Goal: Information Seeking & Learning: Learn about a topic

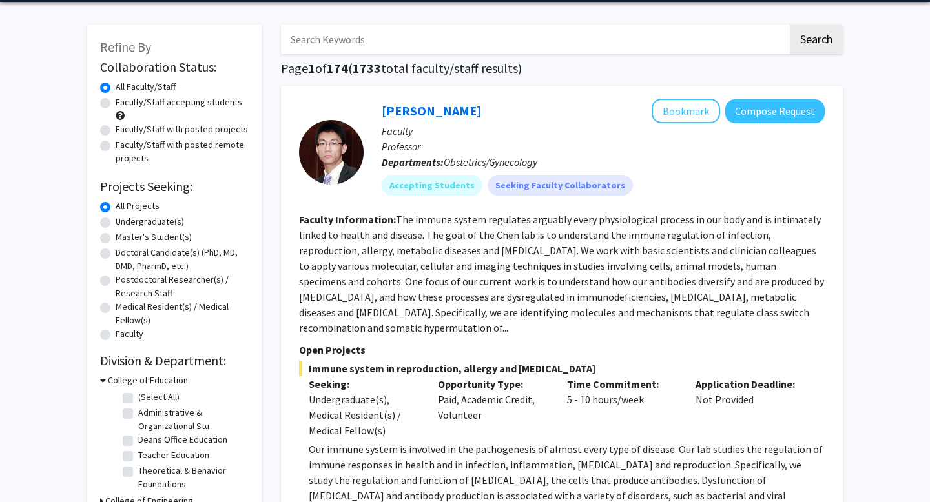
scroll to position [63, 0]
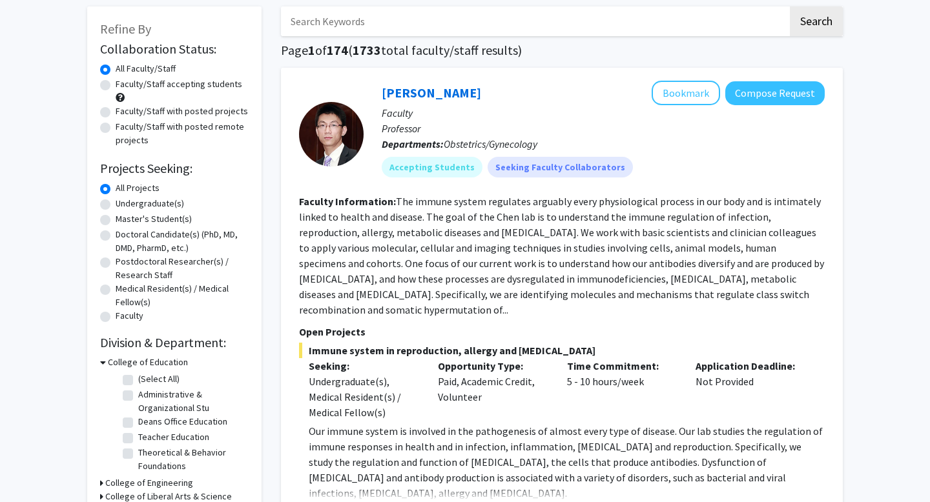
click at [116, 234] on label "Doctoral Candidate(s) (PhD, MD, DMD, PharmD, etc.)" at bounding box center [182, 241] width 133 height 27
click at [116, 234] on input "Doctoral Candidate(s) (PhD, MD, DMD, PharmD, etc.)" at bounding box center [120, 232] width 8 height 8
radio input "true"
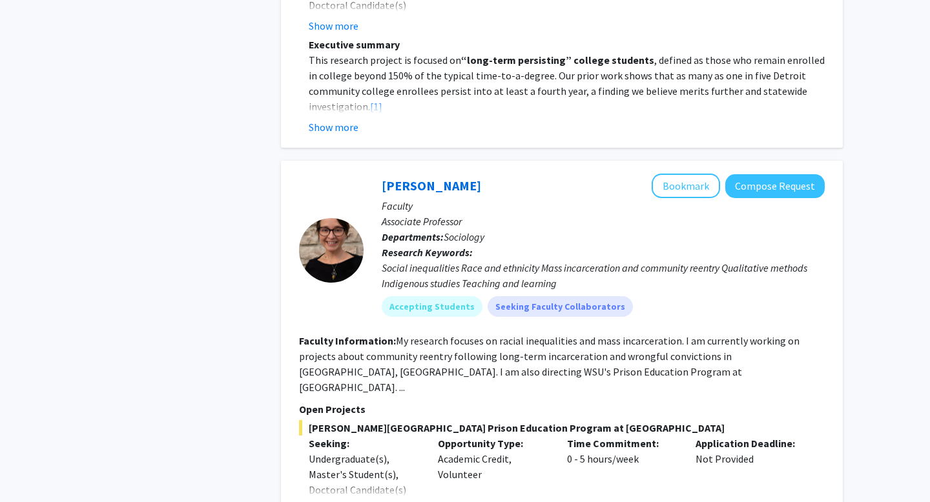
scroll to position [1134, 0]
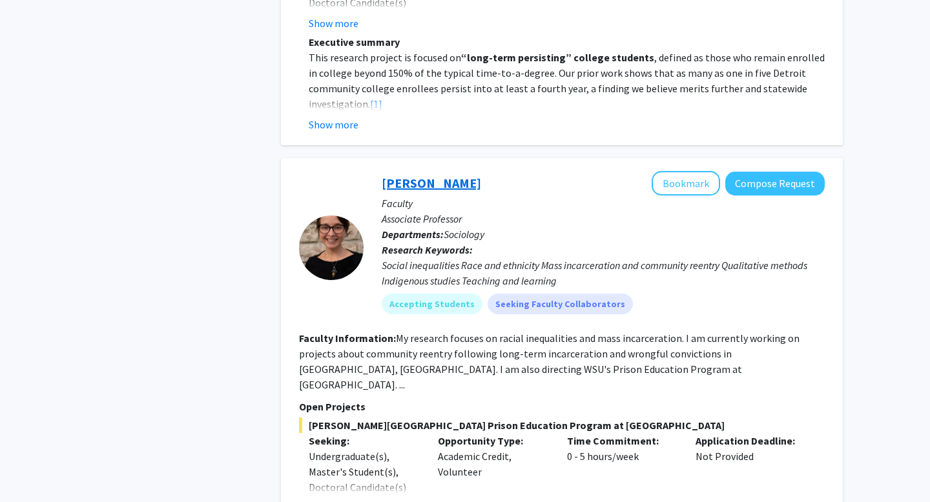
click at [426, 175] on link "[PERSON_NAME]" at bounding box center [431, 183] width 99 height 16
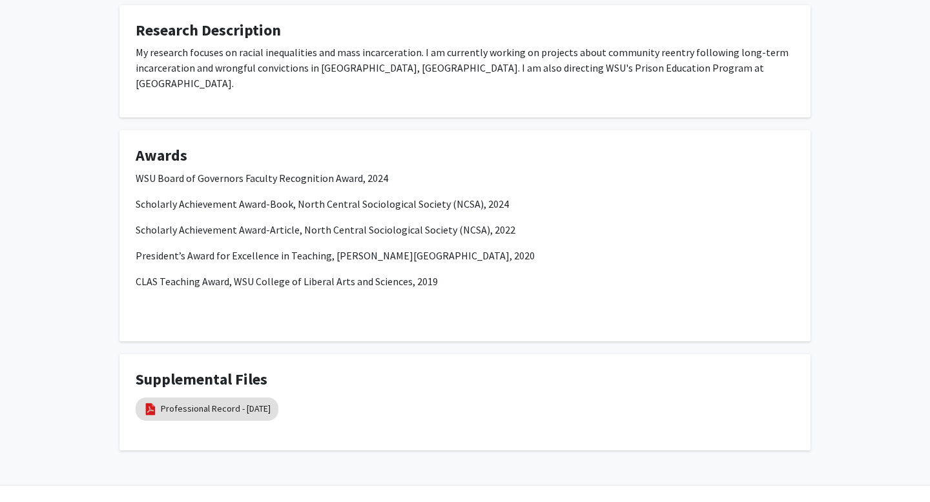
scroll to position [648, 0]
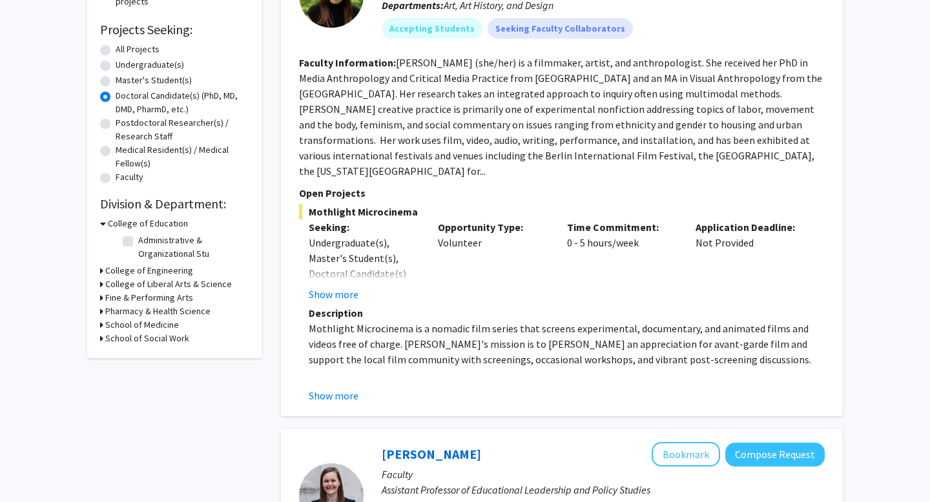
scroll to position [211, 0]
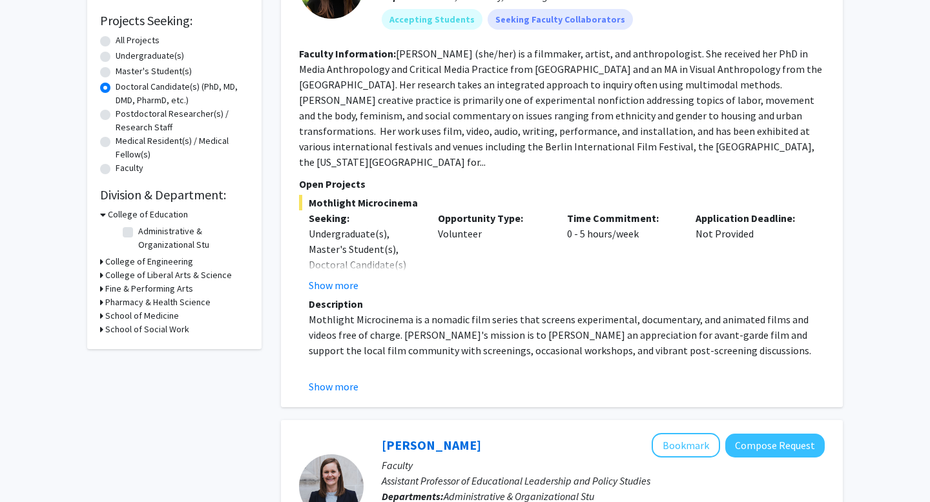
click at [101, 316] on icon at bounding box center [101, 316] width 3 height 14
click at [138, 332] on label "Physiology" at bounding box center [159, 333] width 43 height 14
click at [138, 332] on input "Physiology" at bounding box center [142, 330] width 8 height 8
checkbox input "true"
